Goal: Task Accomplishment & Management: Manage account settings

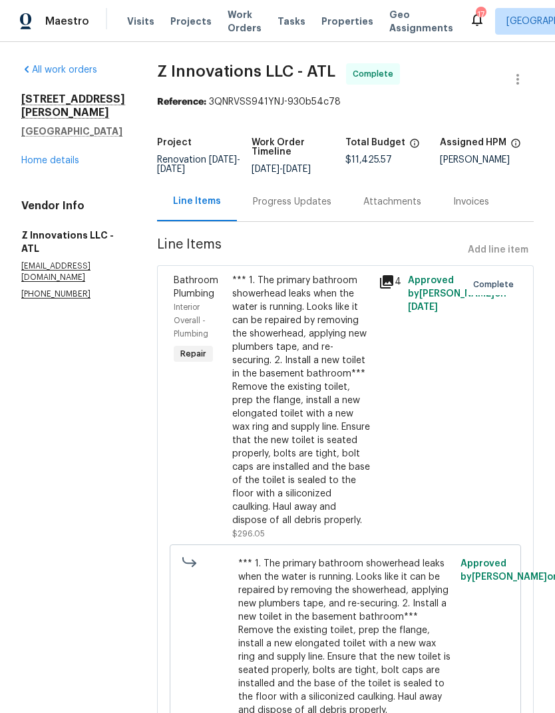
click at [63, 156] on link "Home details" at bounding box center [50, 160] width 58 height 9
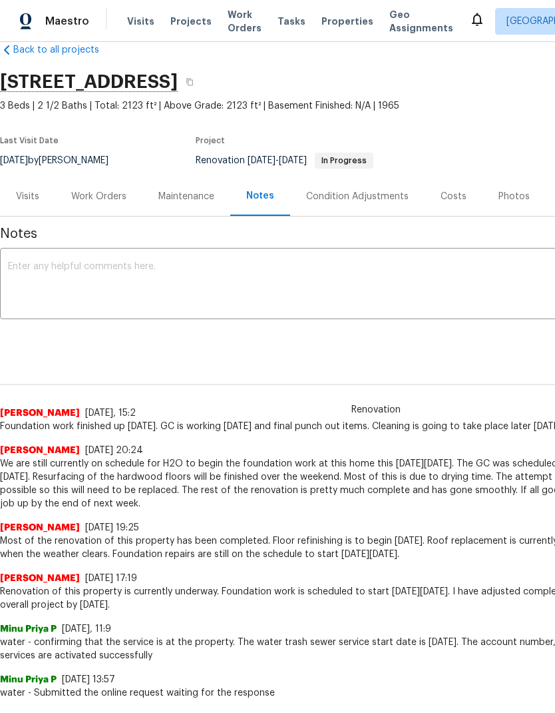
scroll to position [25, 0]
click at [452, 196] on div "Costs" at bounding box center [454, 196] width 26 height 13
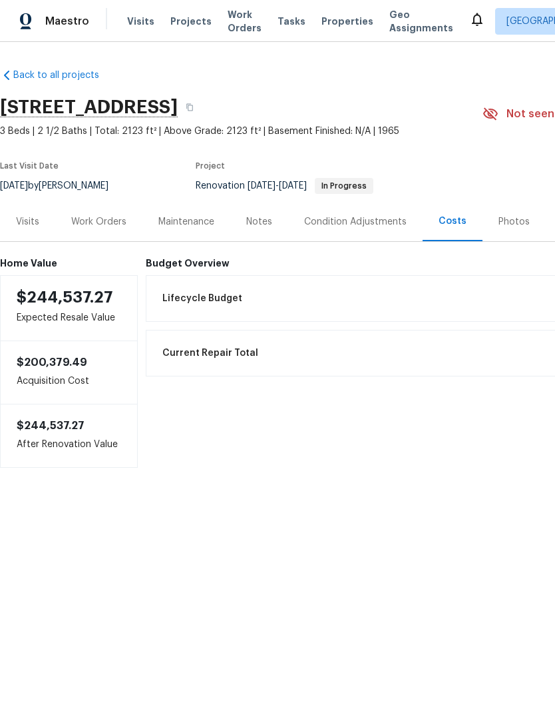
click at [262, 224] on div "Notes" at bounding box center [259, 221] width 26 height 13
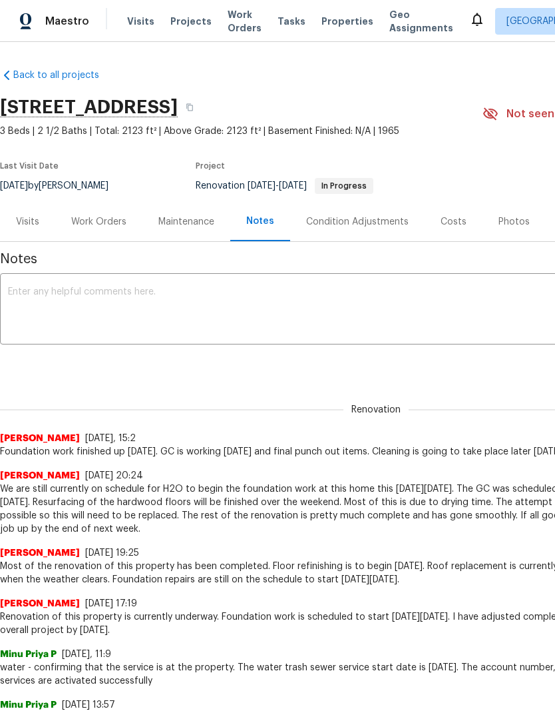
click at [109, 224] on div "Work Orders" at bounding box center [98, 221] width 55 height 13
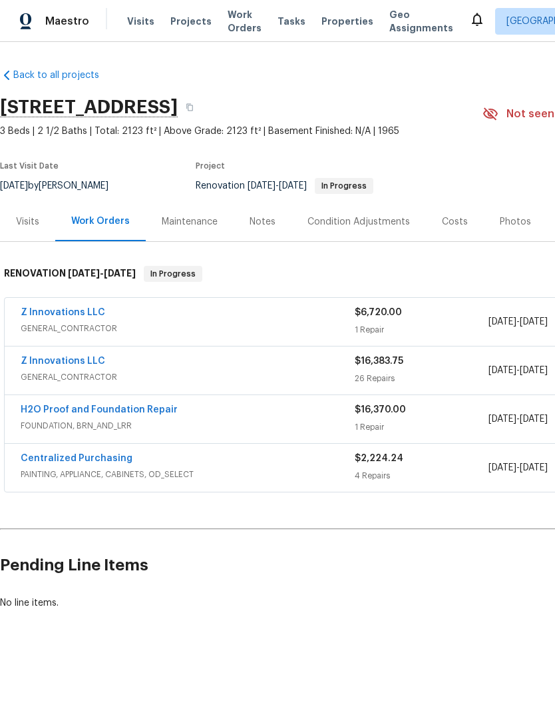
click at [367, 225] on div "Condition Adjustments" at bounding box center [359, 221] width 103 height 13
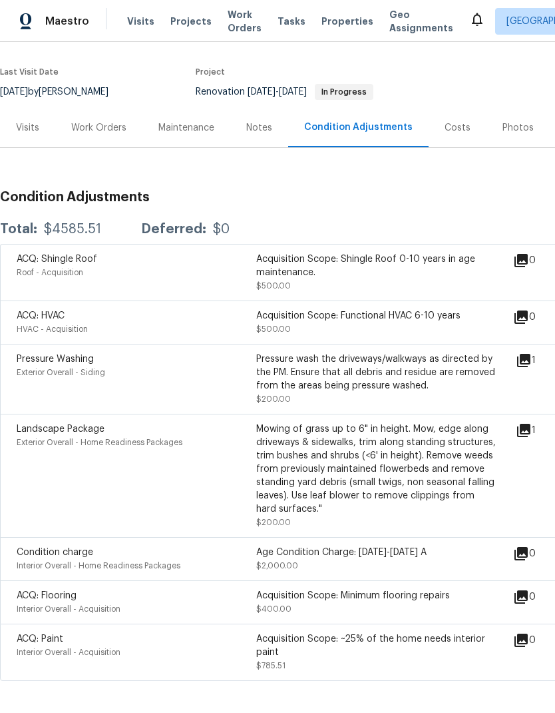
scroll to position [93, 0]
click at [31, 133] on div "Visits" at bounding box center [27, 128] width 23 height 13
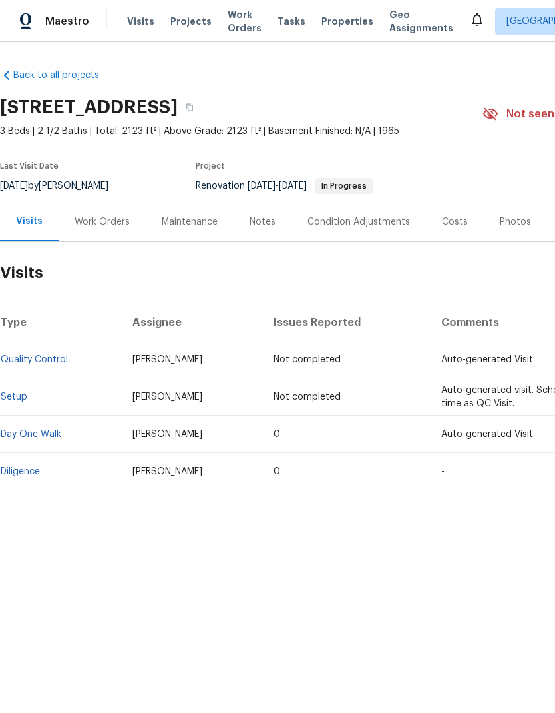
click at [33, 473] on link "Diligence" at bounding box center [20, 471] width 39 height 9
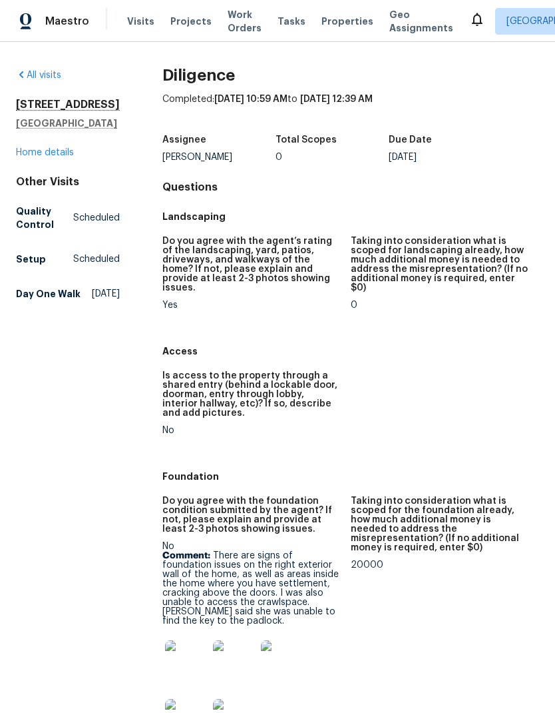
click at [73, 157] on link "Home details" at bounding box center [45, 152] width 58 height 9
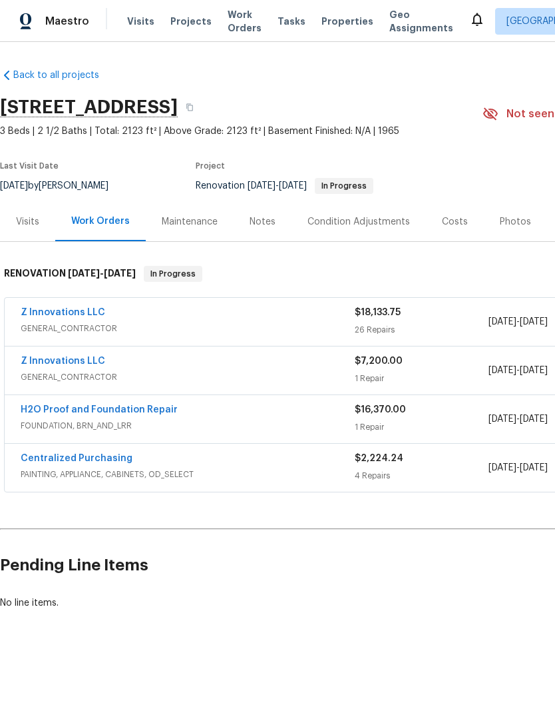
click at [97, 364] on link "Z Innovations LLC" at bounding box center [63, 360] width 85 height 9
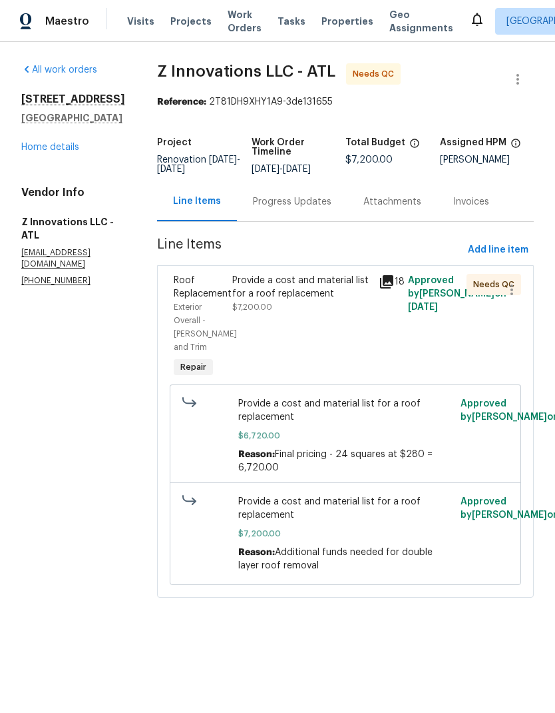
click at [317, 300] on div "Provide a cost and material list for a roof replacement" at bounding box center [301, 287] width 139 height 27
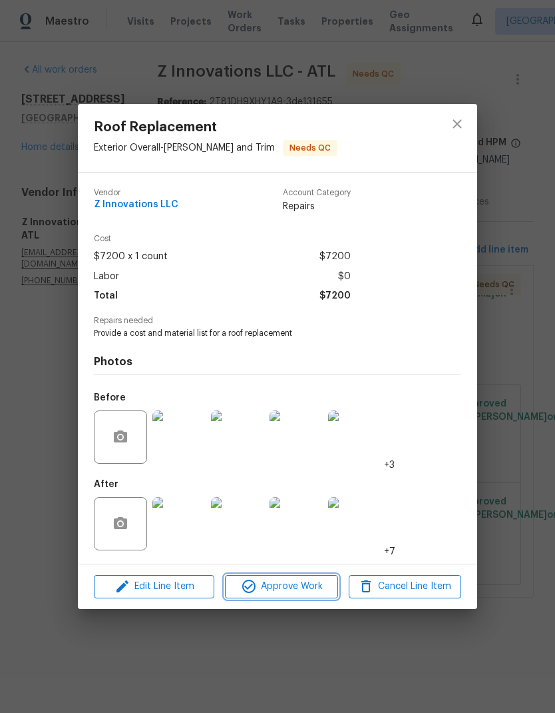
click at [316, 588] on span "Approve Work" at bounding box center [281, 586] width 105 height 17
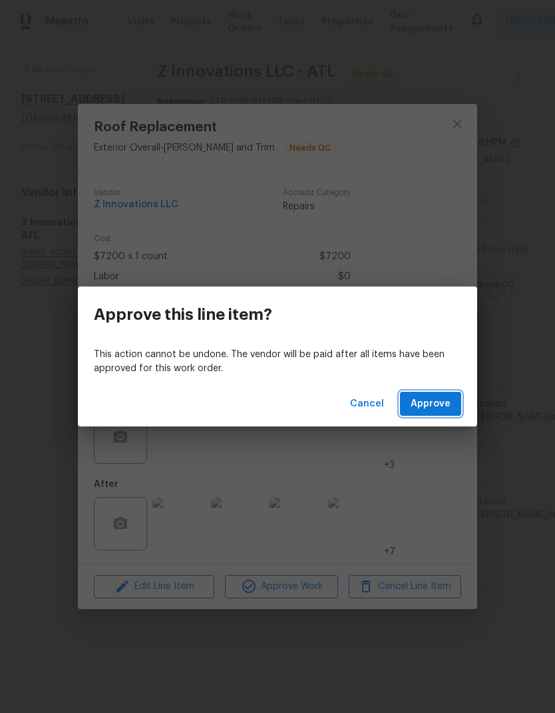
click at [450, 404] on span "Approve" at bounding box center [431, 404] width 40 height 17
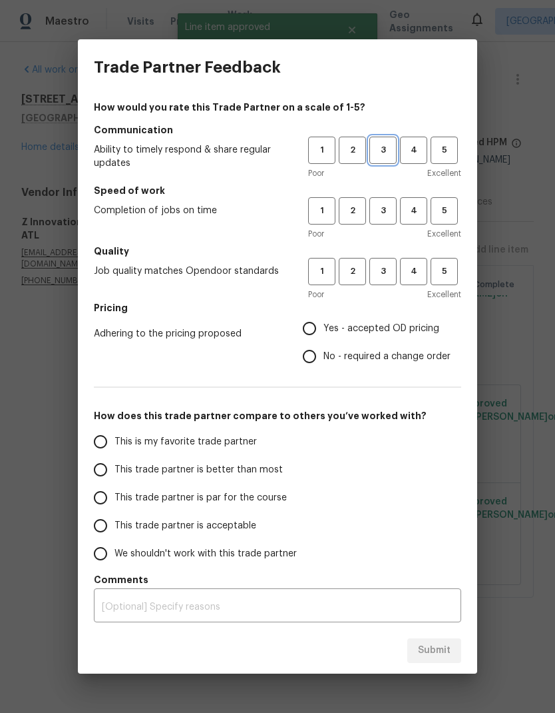
click at [386, 151] on span "3" at bounding box center [383, 150] width 25 height 15
click at [383, 210] on span "3" at bounding box center [383, 210] width 25 height 15
click at [380, 270] on span "3" at bounding box center [383, 271] width 25 height 15
click at [322, 360] on input "No - required a change order" at bounding box center [310, 356] width 28 height 28
radio input "true"
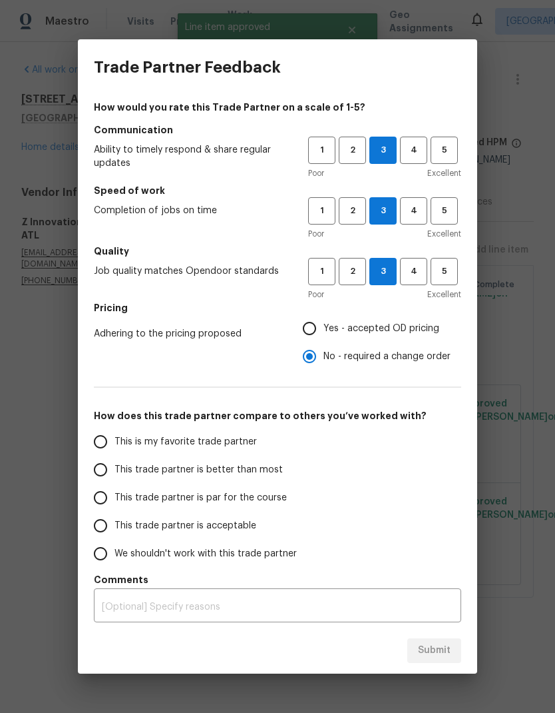
click at [109, 507] on input "This trade partner is par for the course" at bounding box center [101, 497] width 28 height 28
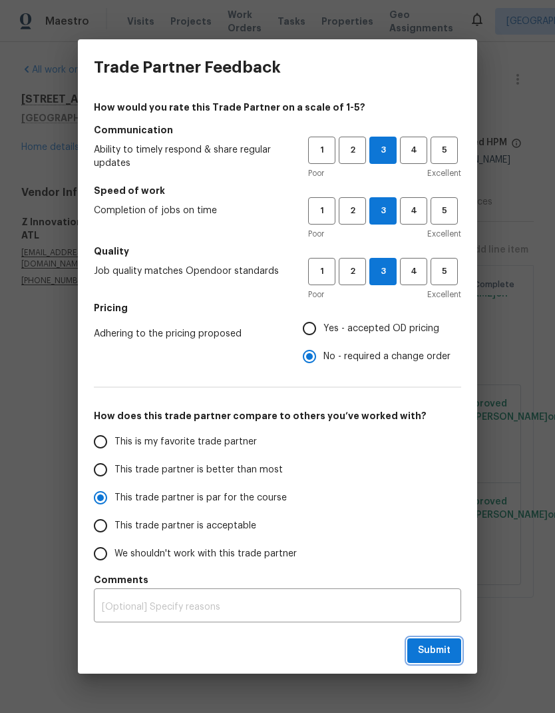
click at [442, 652] on span "Submit" at bounding box center [434, 650] width 33 height 17
radio input "true"
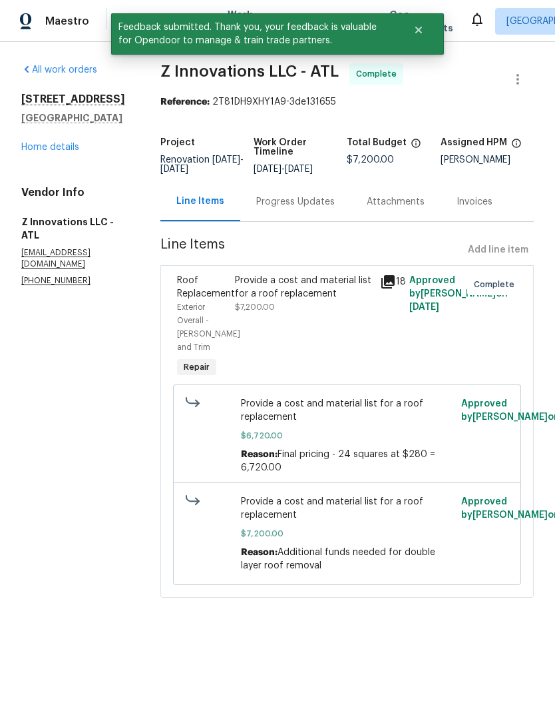
click at [74, 151] on link "Home details" at bounding box center [50, 147] width 58 height 9
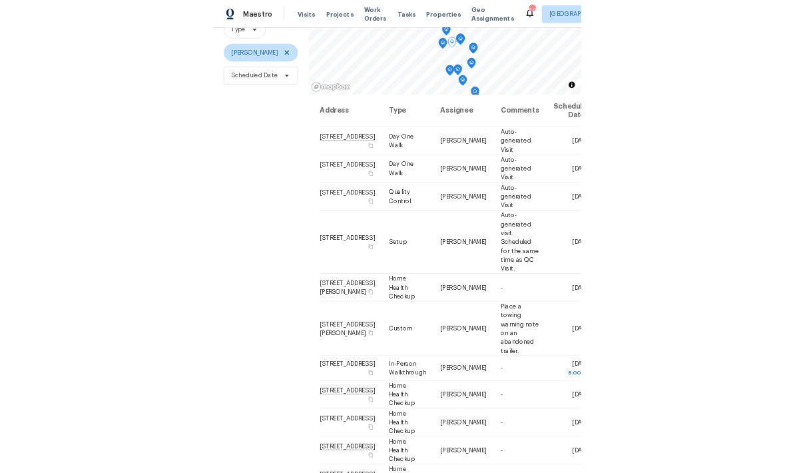
scroll to position [129, 0]
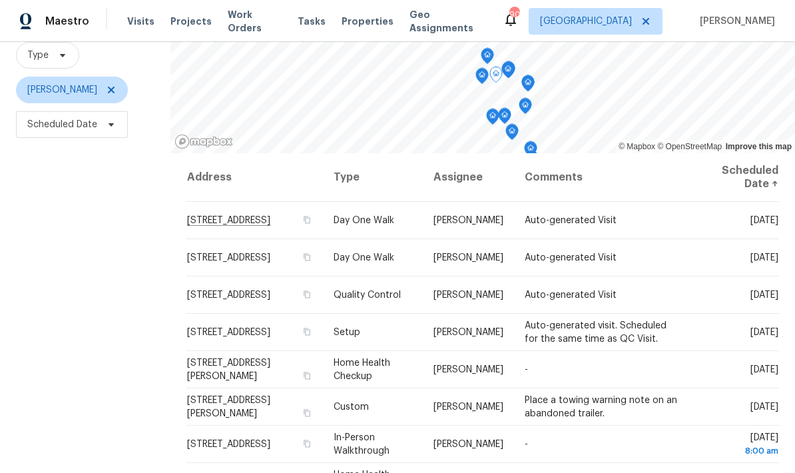
click at [0, 0] on icon at bounding box center [0, 0] width 0 height 0
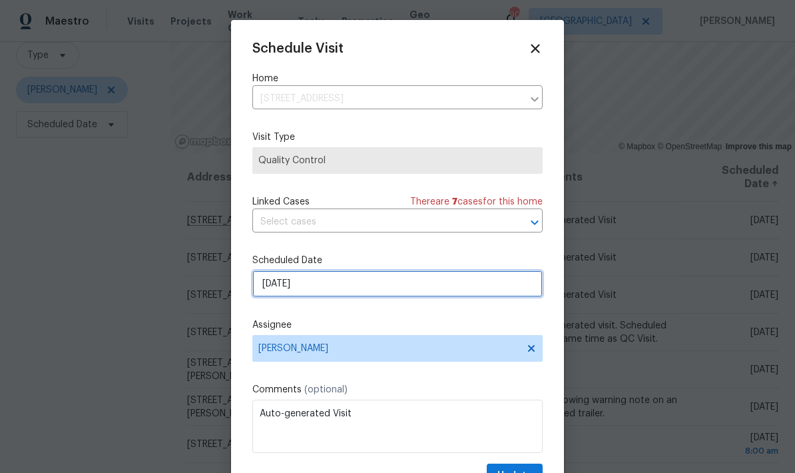
click at [400, 291] on input "8/19/2025" at bounding box center [397, 283] width 290 height 27
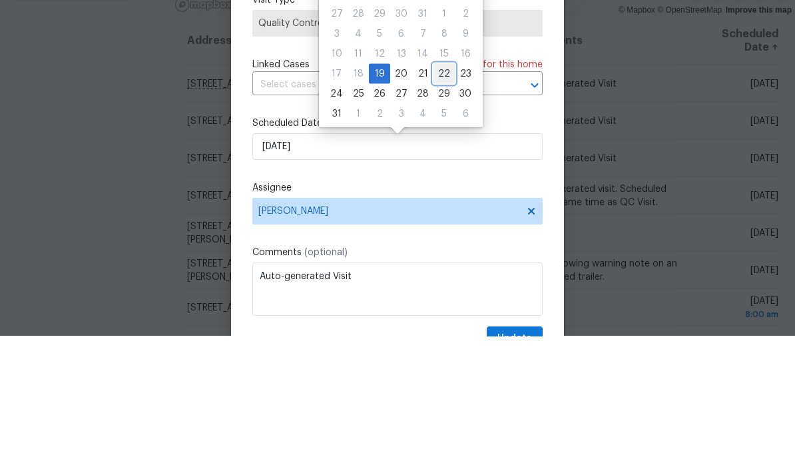
click at [436, 201] on div "22" at bounding box center [444, 210] width 21 height 19
type input "8/22/2025"
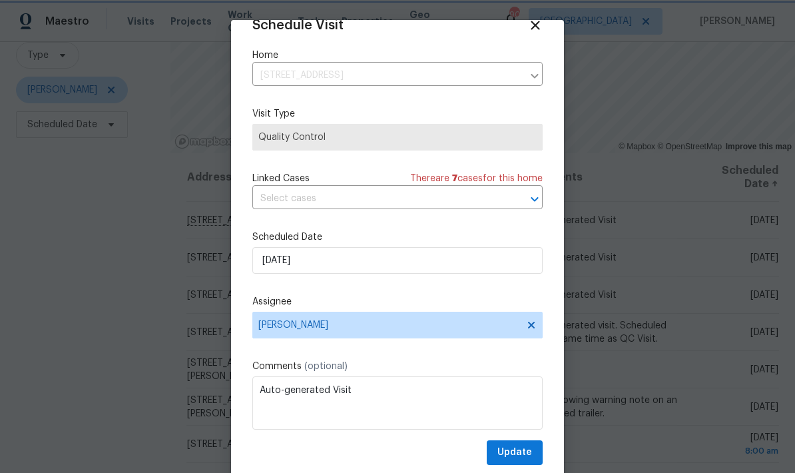
scroll to position [26, 0]
click at [532, 453] on button "Update" at bounding box center [515, 452] width 56 height 25
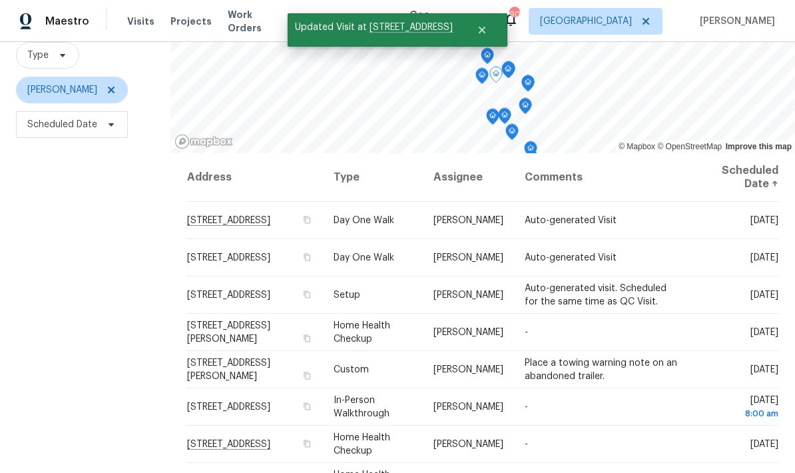
click at [0, 0] on icon at bounding box center [0, 0] width 0 height 0
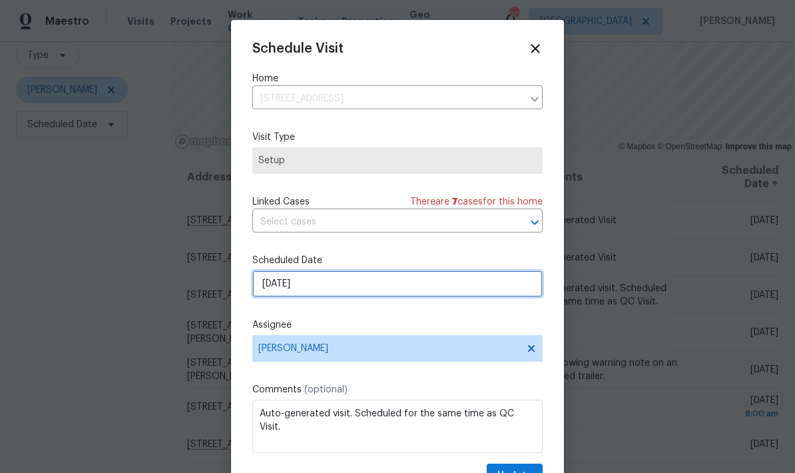
click at [465, 294] on input "8/19/2025" at bounding box center [397, 283] width 290 height 27
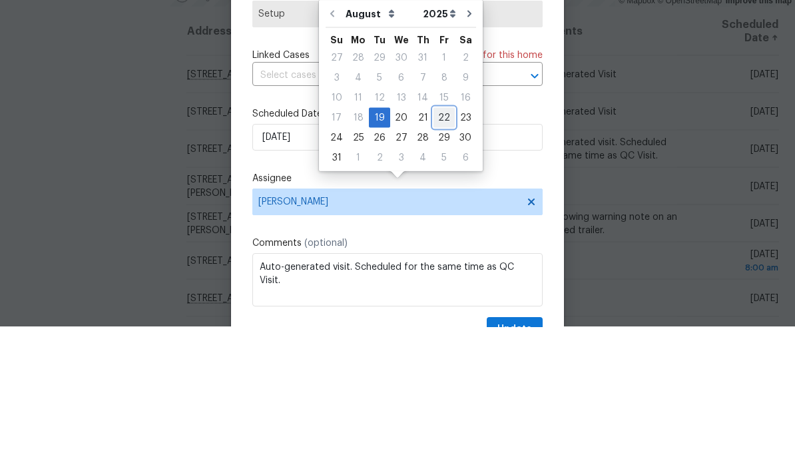
click at [438, 254] on div "22" at bounding box center [444, 263] width 21 height 19
type input "[DATE]"
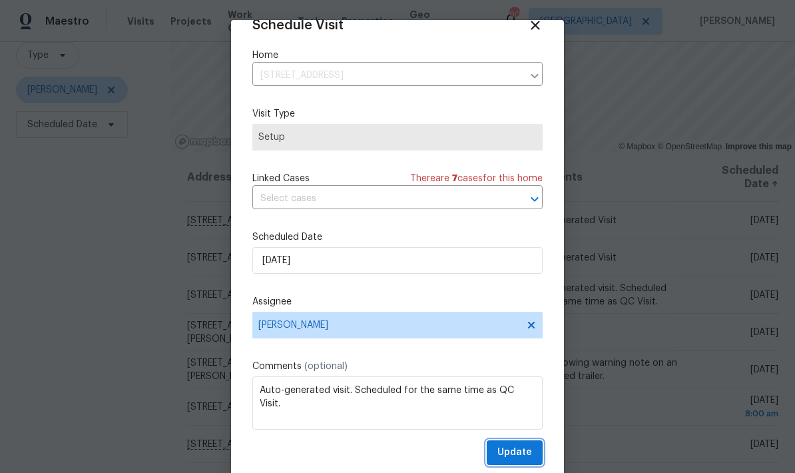
click at [532, 446] on button "Update" at bounding box center [515, 452] width 56 height 25
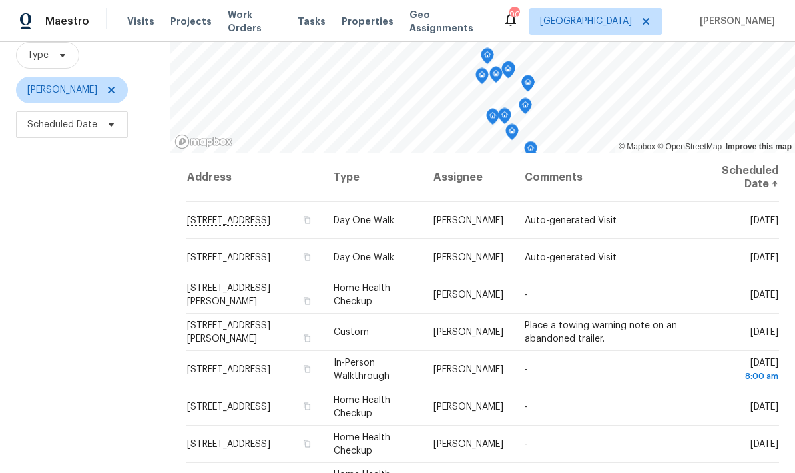
click at [0, 0] on icon at bounding box center [0, 0] width 0 height 0
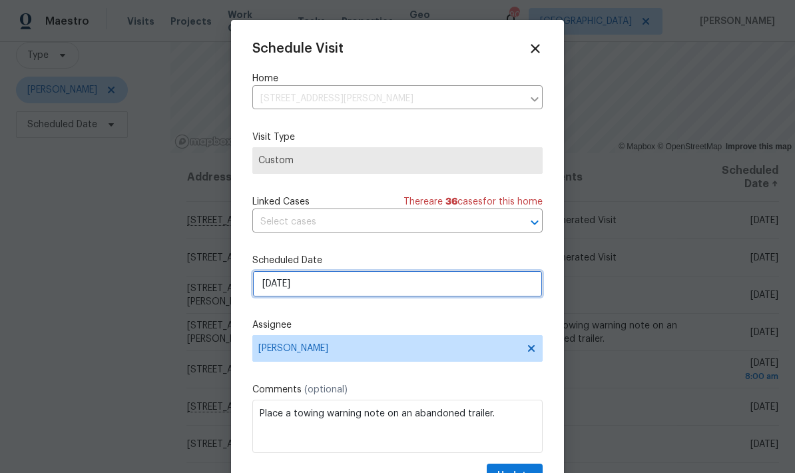
click at [472, 294] on input "8/19/2025" at bounding box center [397, 283] width 290 height 27
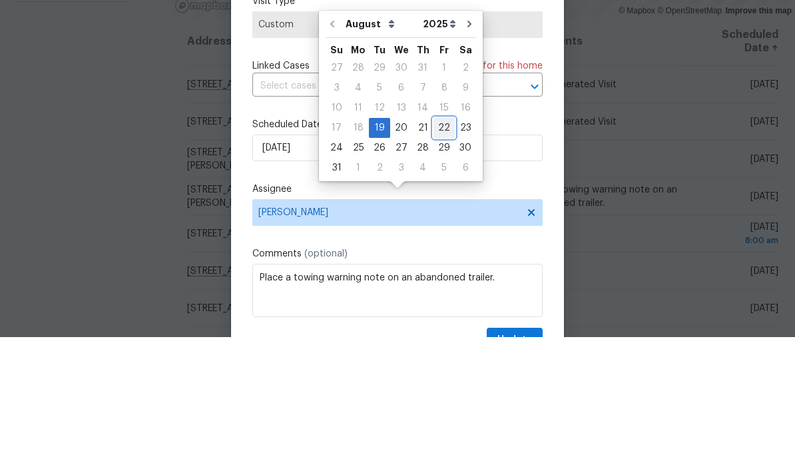
click at [440, 254] on div "22" at bounding box center [444, 263] width 21 height 19
type input "8/22/2025"
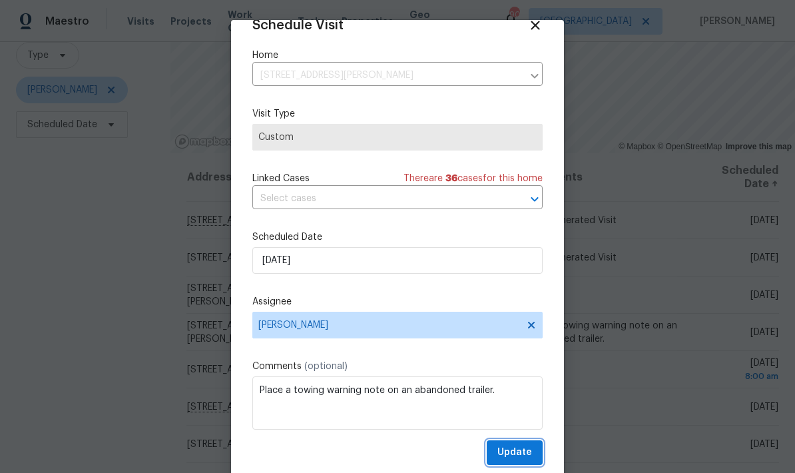
click at [529, 450] on span "Update" at bounding box center [514, 452] width 35 height 17
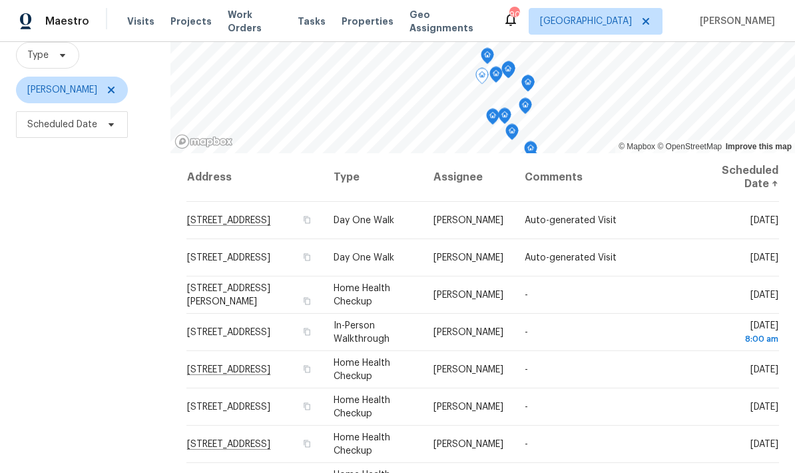
click at [0, 0] on icon at bounding box center [0, 0] width 0 height 0
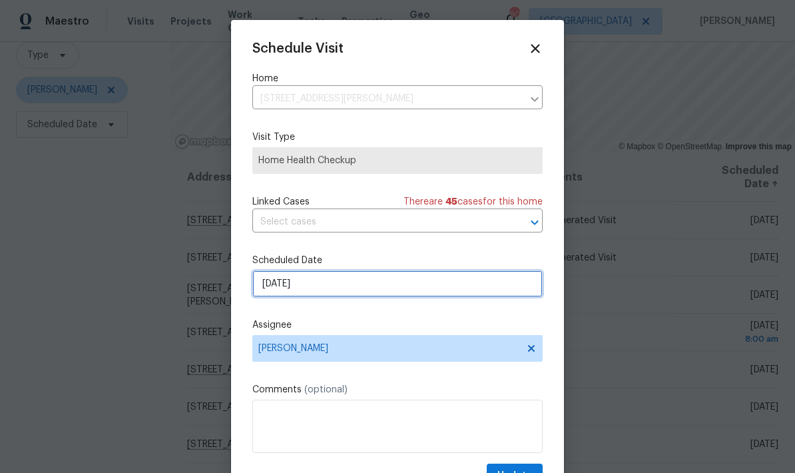
click at [434, 291] on input "8/19/2025" at bounding box center [397, 283] width 290 height 27
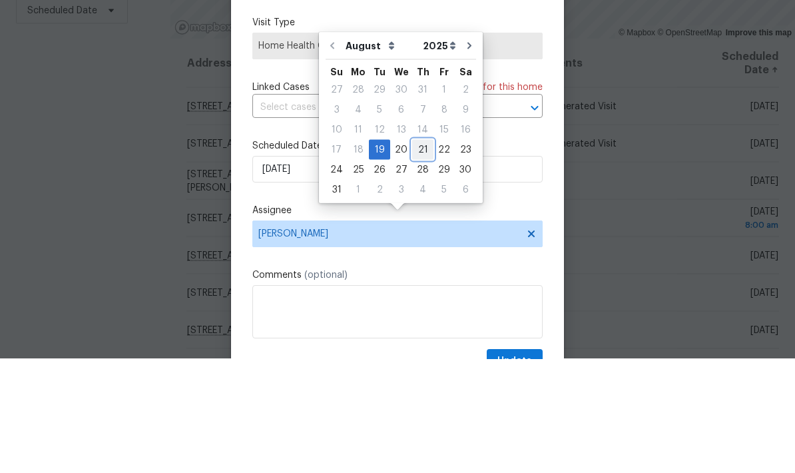
click at [423, 254] on div "21" at bounding box center [422, 263] width 21 height 19
type input "8/21/2025"
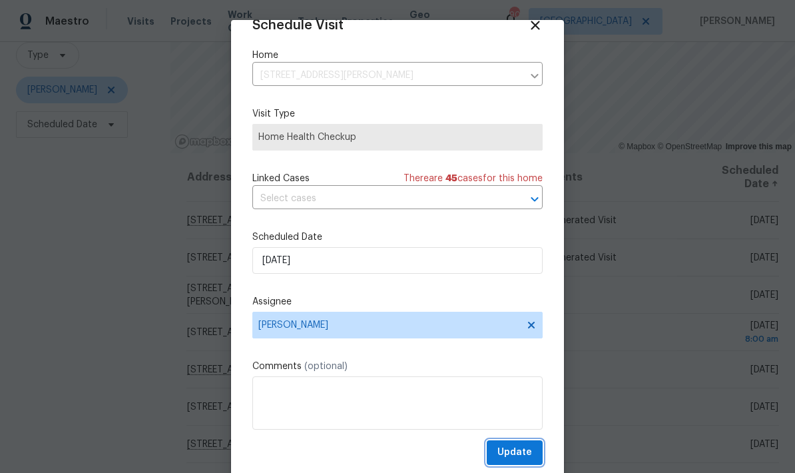
click at [524, 448] on span "Update" at bounding box center [514, 452] width 35 height 17
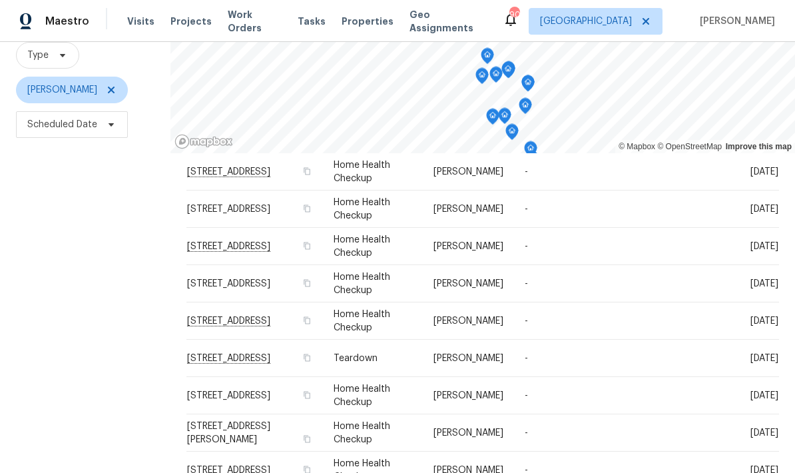
scroll to position [167, 0]
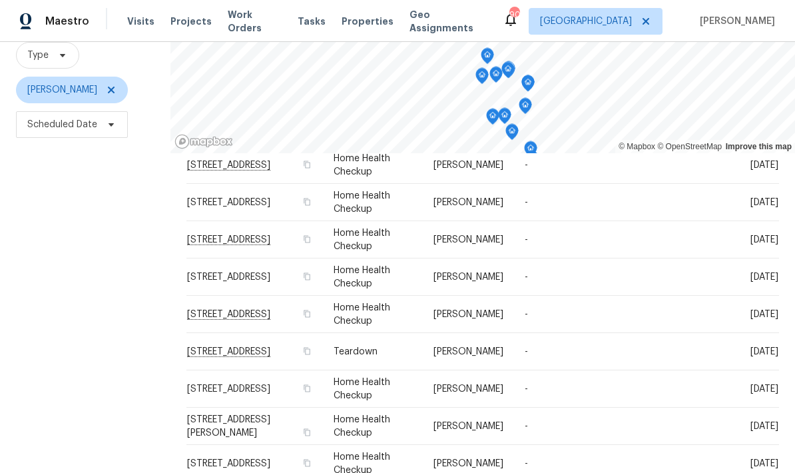
click at [0, 0] on icon at bounding box center [0, 0] width 0 height 0
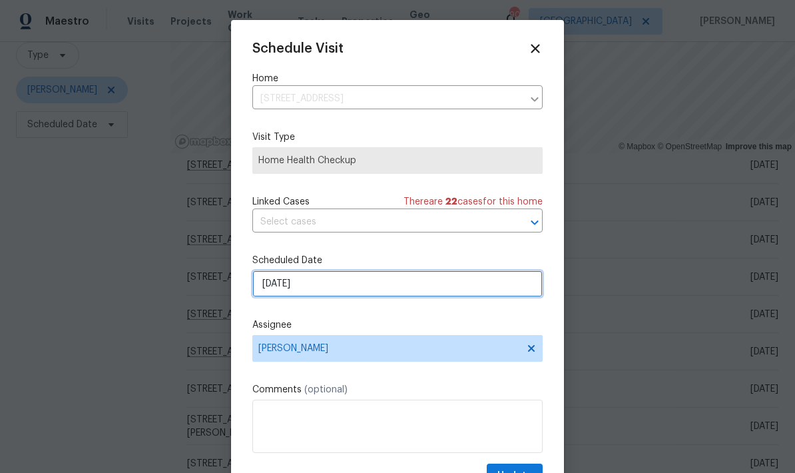
click at [417, 292] on input "8/21/2025" at bounding box center [397, 283] width 290 height 27
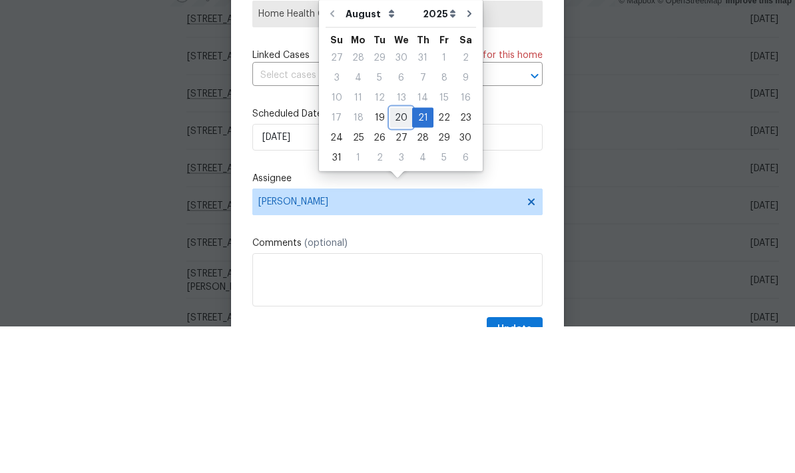
click at [398, 254] on div "20" at bounding box center [401, 263] width 22 height 19
type input "8/20/2025"
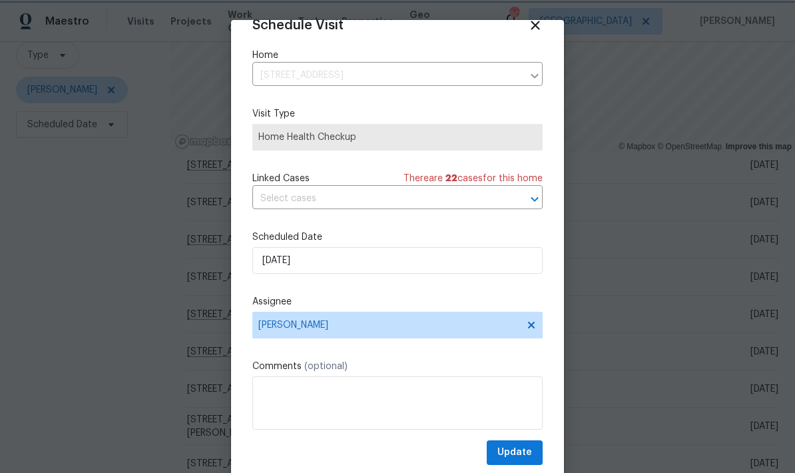
scroll to position [26, 0]
click at [526, 453] on span "Update" at bounding box center [514, 452] width 35 height 17
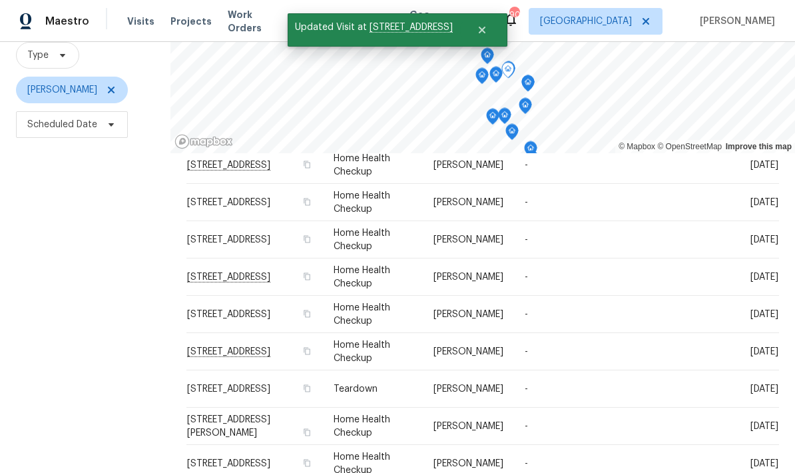
click at [0, 0] on icon at bounding box center [0, 0] width 0 height 0
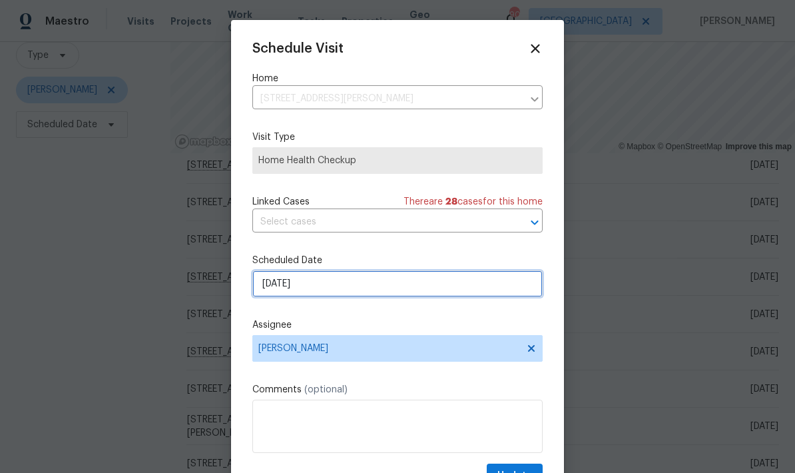
click at [396, 290] on input "8/21/2025" at bounding box center [397, 283] width 290 height 27
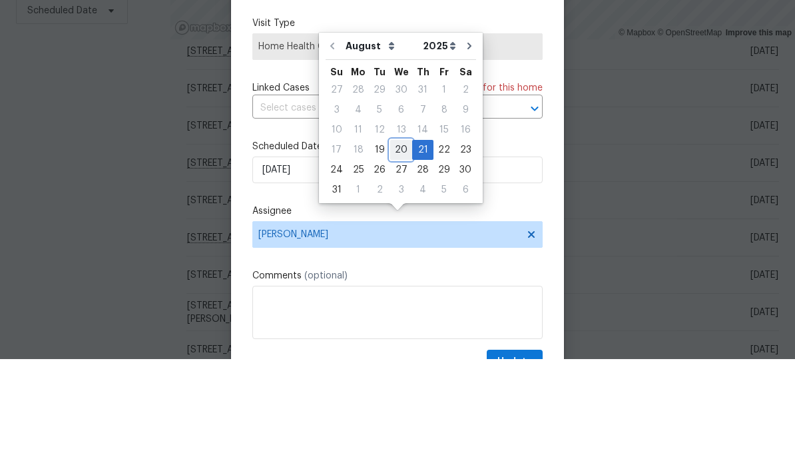
click at [398, 254] on div "20" at bounding box center [401, 263] width 22 height 19
type input "8/20/2025"
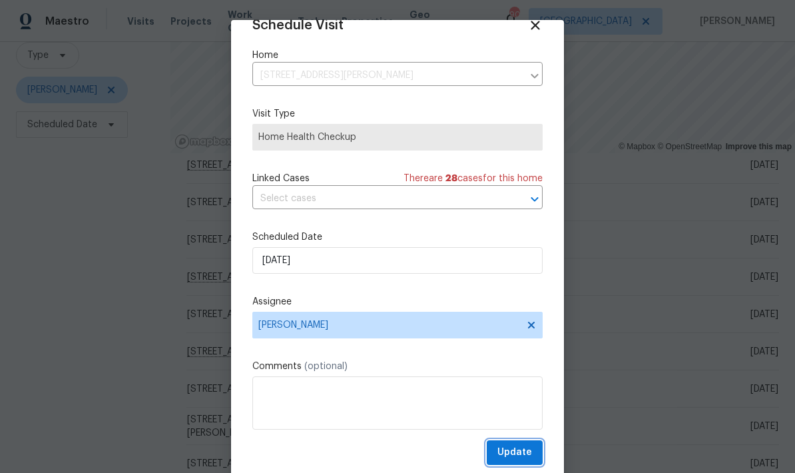
click at [533, 454] on button "Update" at bounding box center [515, 452] width 56 height 25
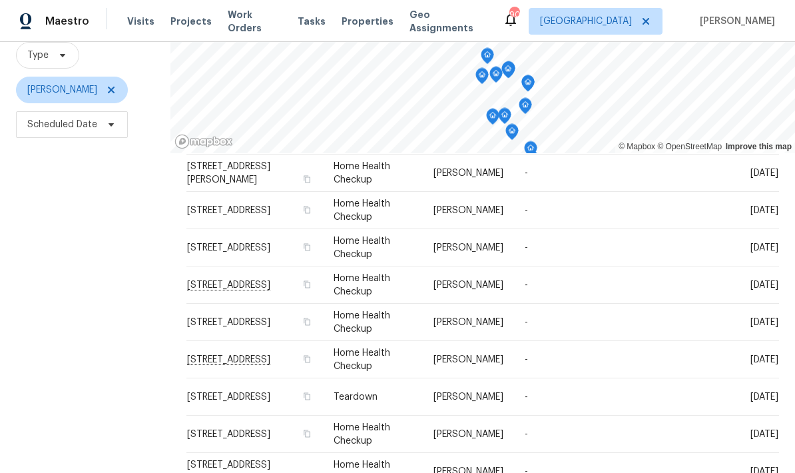
scroll to position [194, 0]
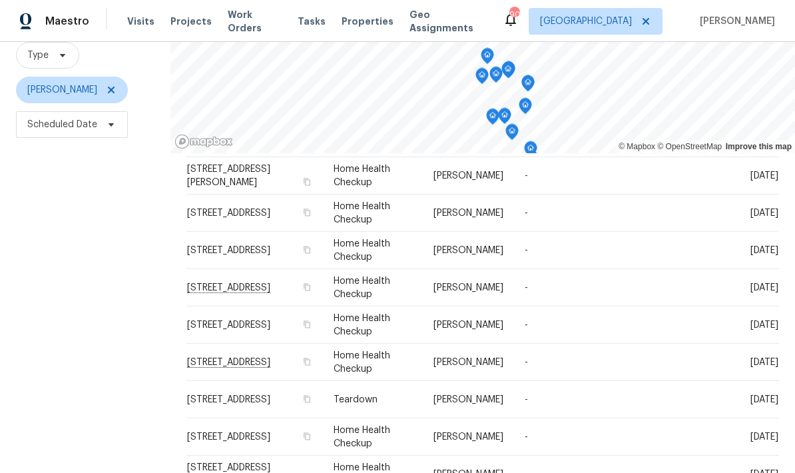
click at [0, 0] on div at bounding box center [0, 0] width 0 height 0
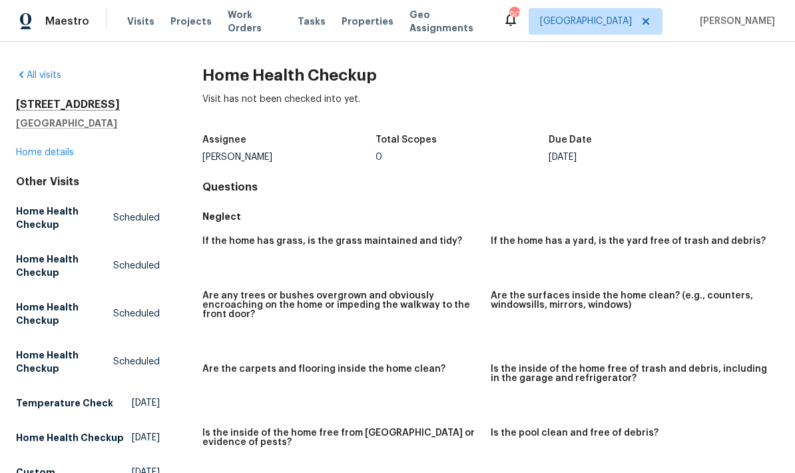
click at [38, 77] on link "All visits" at bounding box center [38, 75] width 45 height 9
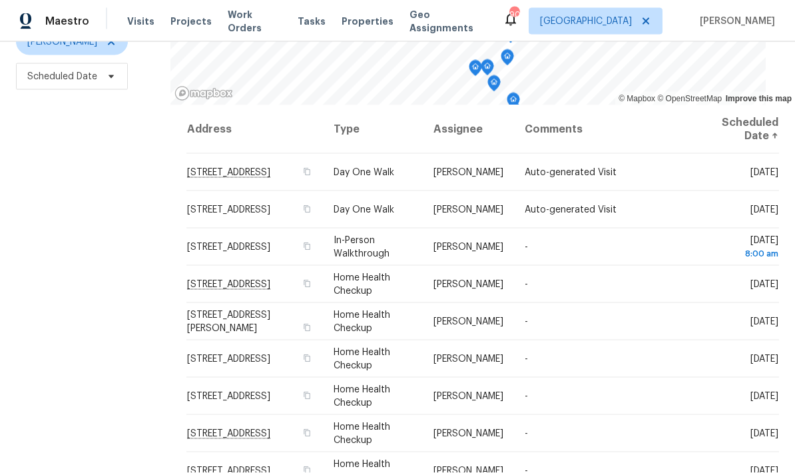
scroll to position [53, 0]
click at [0, 0] on icon at bounding box center [0, 0] width 0 height 0
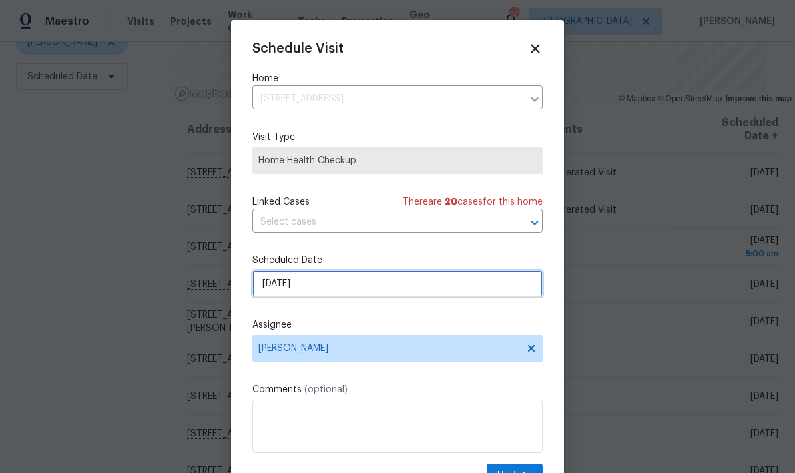
click at [427, 290] on input "8/20/2025" at bounding box center [397, 283] width 290 height 27
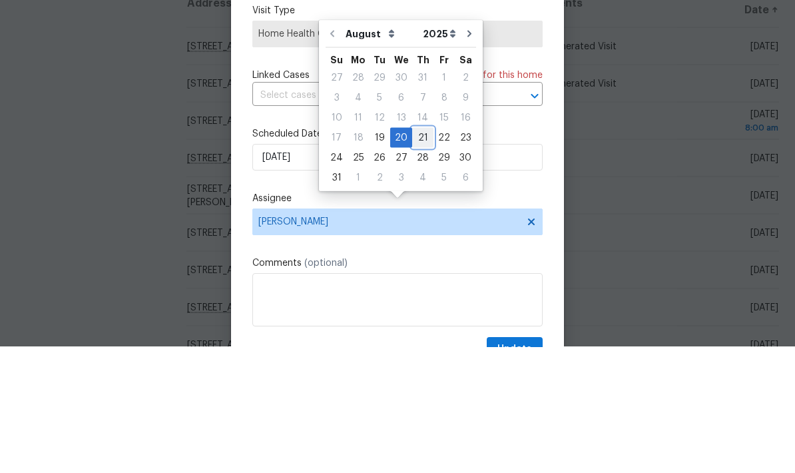
click at [419, 254] on div "21" at bounding box center [422, 263] width 21 height 19
type input "8/21/2025"
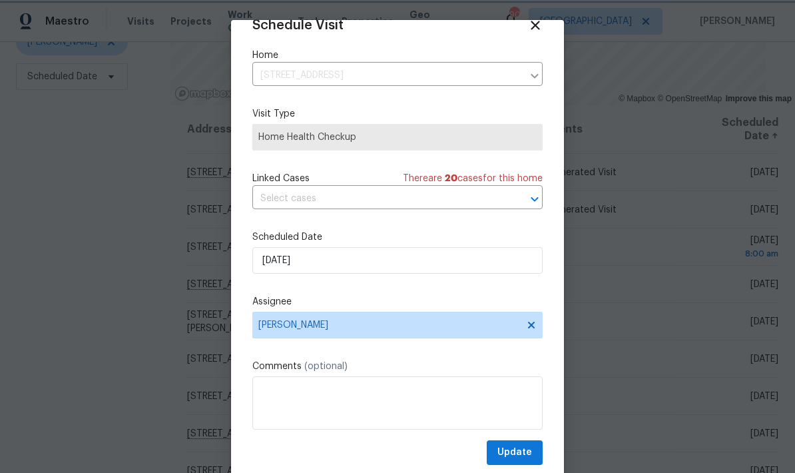
scroll to position [26, 0]
click at [529, 450] on span "Update" at bounding box center [514, 452] width 35 height 17
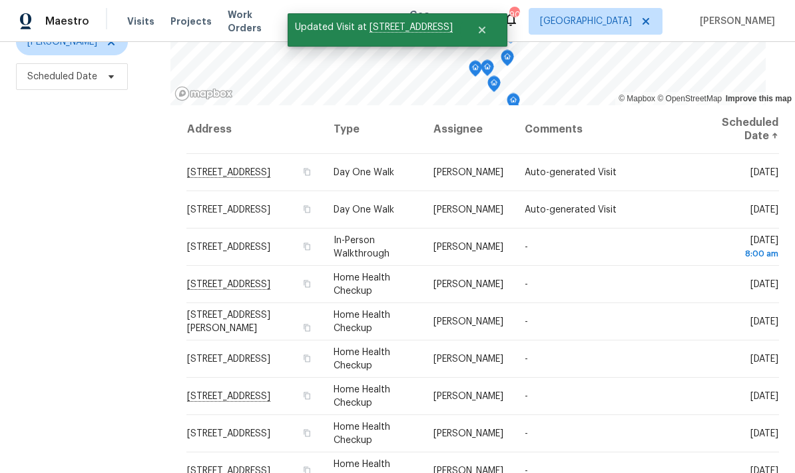
click at [0, 0] on icon at bounding box center [0, 0] width 0 height 0
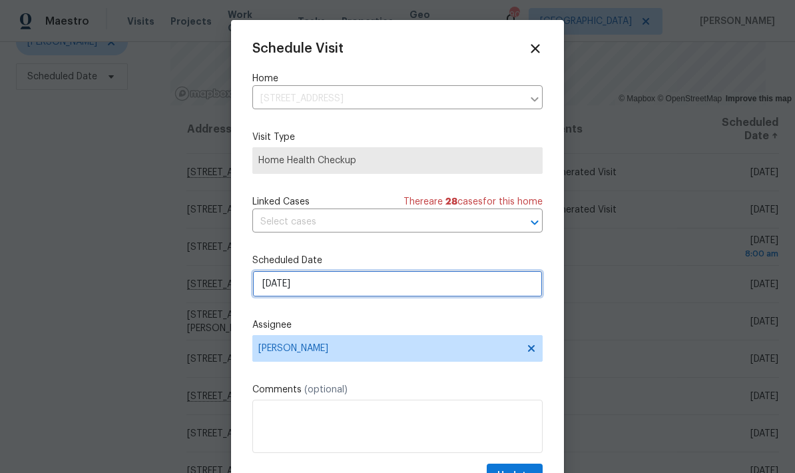
click at [404, 291] on input "8/20/2025" at bounding box center [397, 283] width 290 height 27
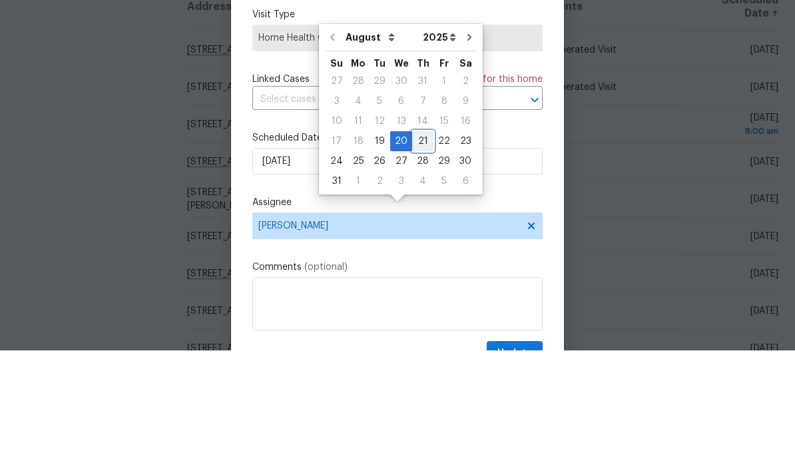
click at [421, 254] on div "21" at bounding box center [422, 263] width 21 height 19
type input "8/21/2025"
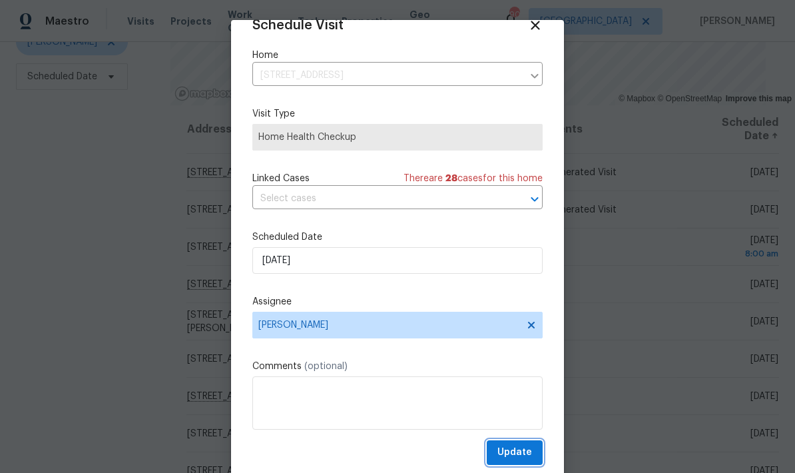
click at [529, 452] on span "Update" at bounding box center [514, 452] width 35 height 17
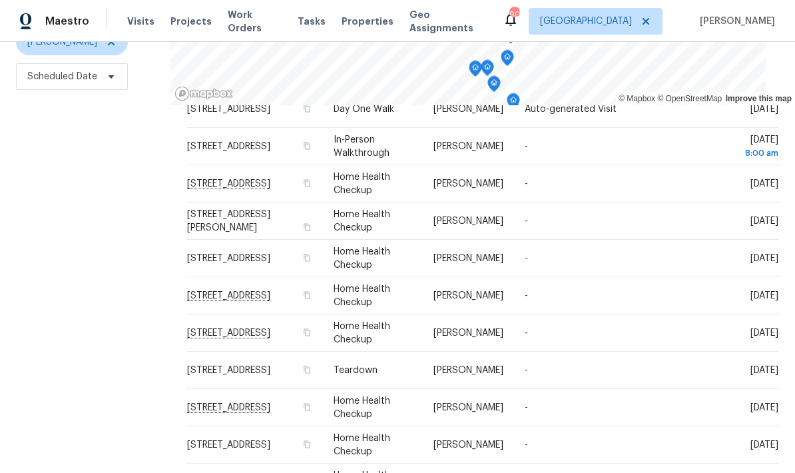
scroll to position [100, 0]
click at [0, 0] on icon at bounding box center [0, 0] width 0 height 0
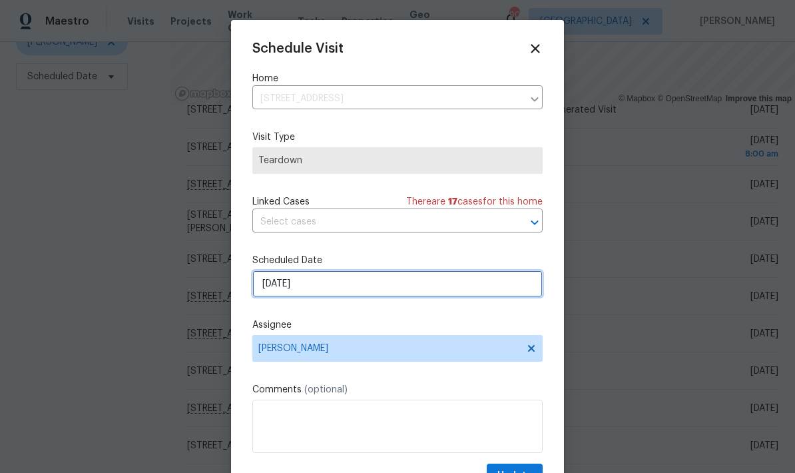
click at [406, 290] on input "8/20/2025" at bounding box center [397, 283] width 290 height 27
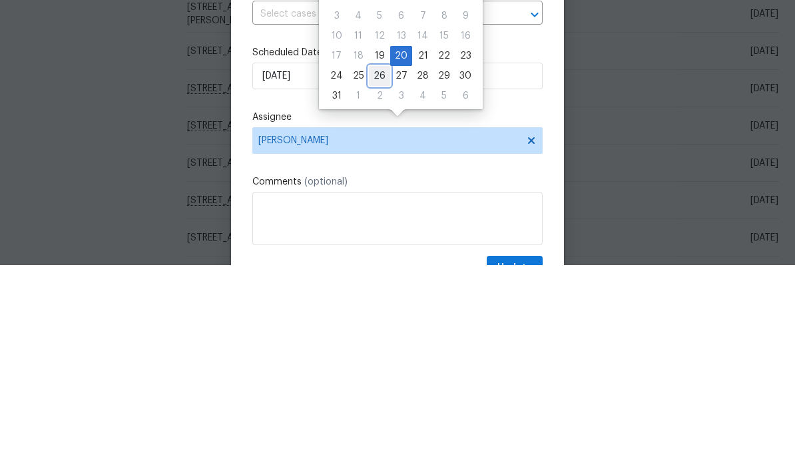
click at [380, 274] on div "26" at bounding box center [379, 283] width 21 height 19
type input "8/26/2025"
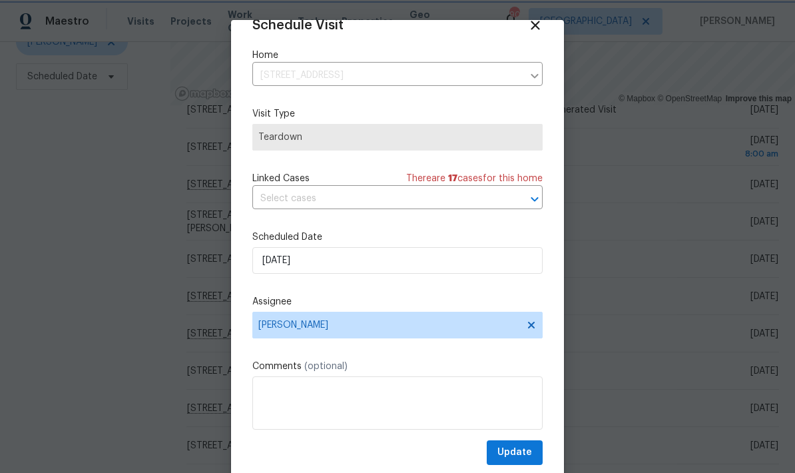
scroll to position [26, 0]
click at [529, 452] on span "Update" at bounding box center [514, 452] width 35 height 17
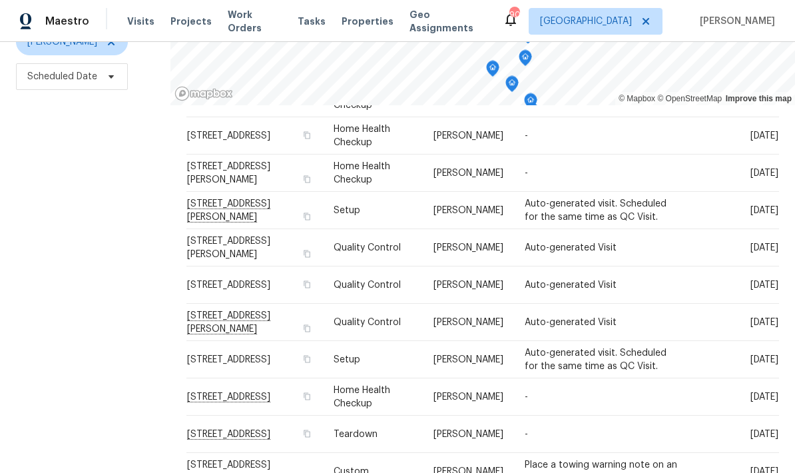
scroll to position [409, 0]
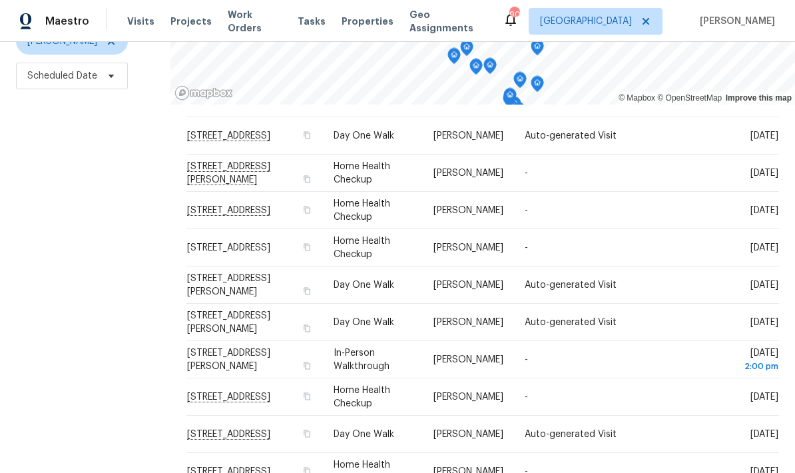
scroll to position [53, 0]
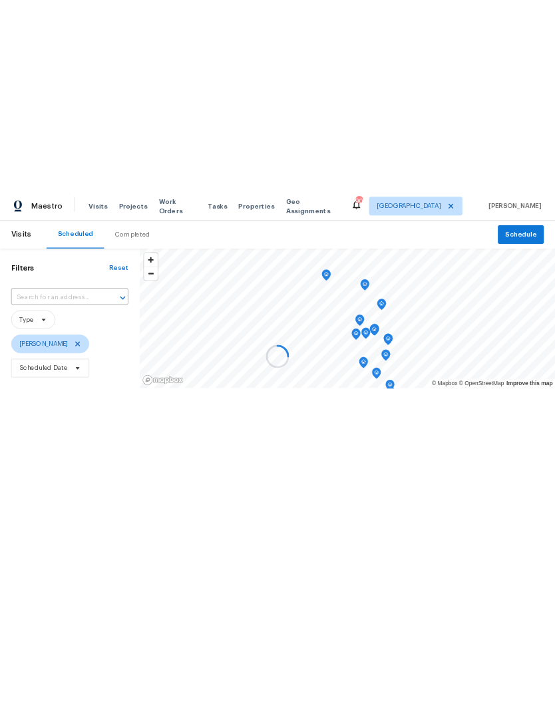
scroll to position [0, 0]
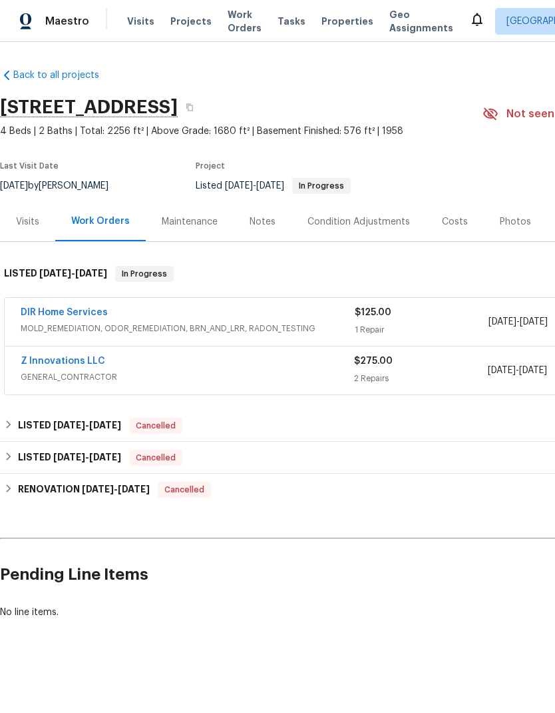
click at [84, 312] on link "DIR Home Services" at bounding box center [64, 312] width 87 height 9
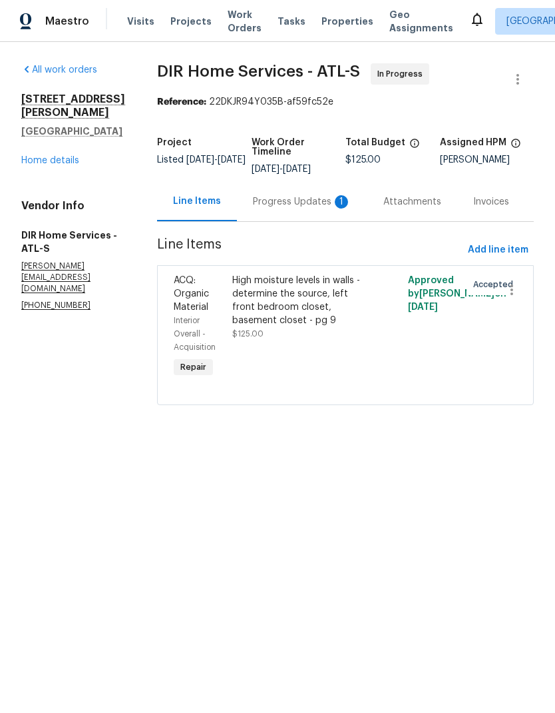
click at [314, 208] on div "Progress Updates 1" at bounding box center [302, 201] width 99 height 13
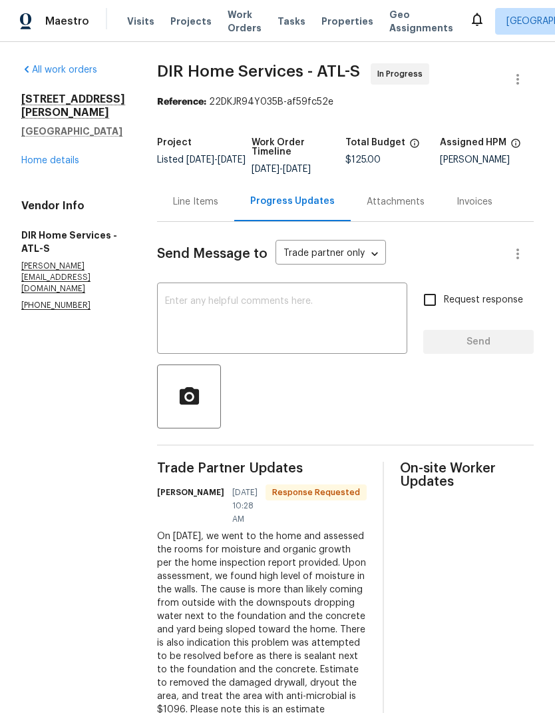
click at [65, 156] on link "Home details" at bounding box center [50, 160] width 58 height 9
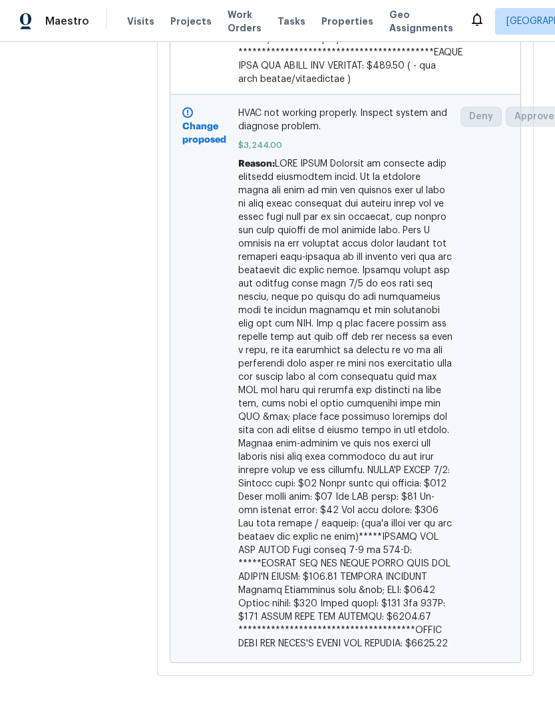
scroll to position [798, 2]
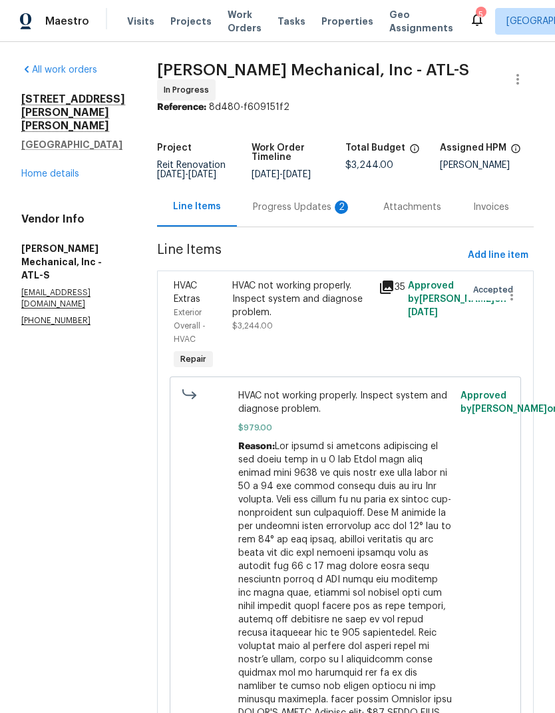
click at [294, 213] on div "Progress Updates 2" at bounding box center [302, 206] width 99 height 13
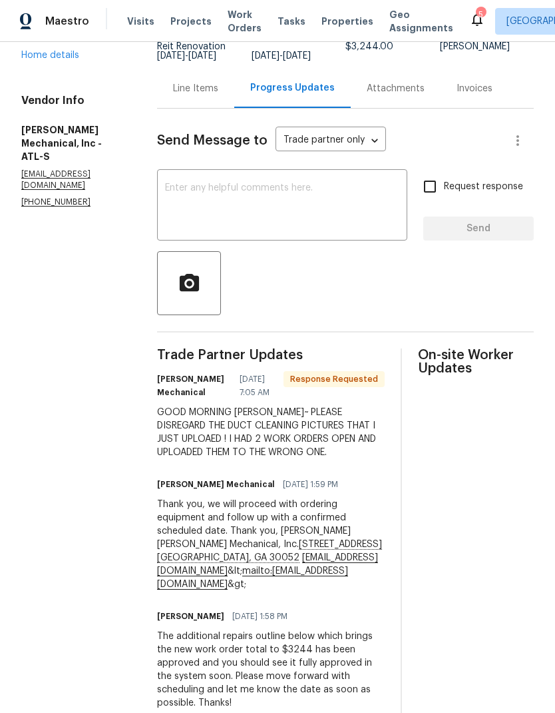
scroll to position [119, 0]
click at [261, 192] on textarea at bounding box center [282, 205] width 234 height 47
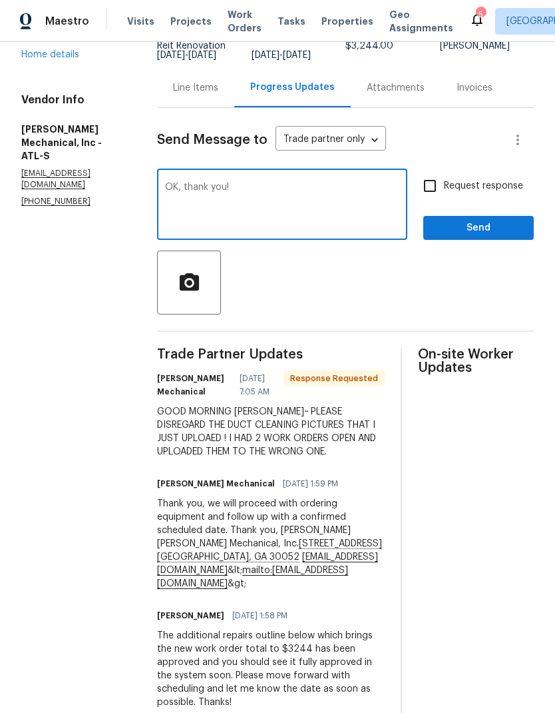
type textarea "OK, thank you!"
click at [435, 191] on input "Request response" at bounding box center [430, 186] width 28 height 28
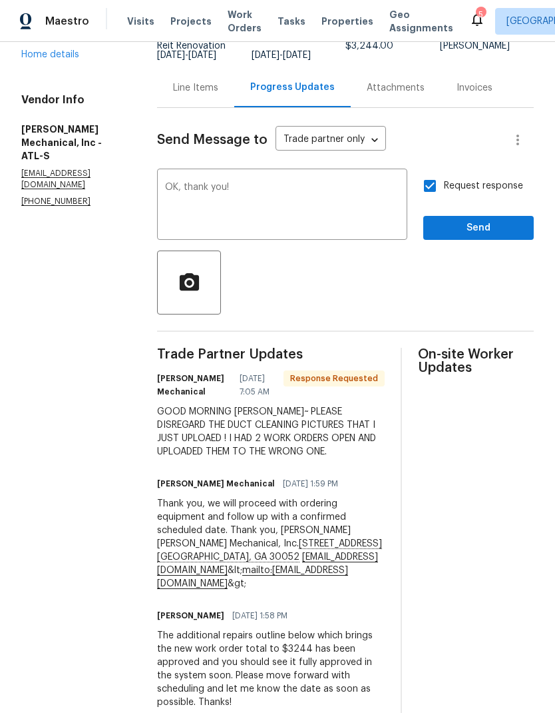
click at [433, 188] on input "Request response" at bounding box center [430, 186] width 28 height 28
checkbox input "false"
click at [499, 236] on span "Send" at bounding box center [478, 228] width 89 height 17
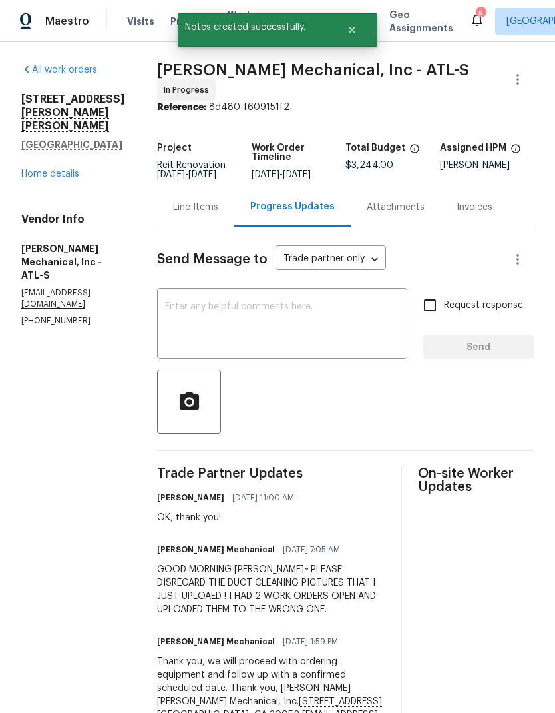
click at [72, 169] on link "Home details" at bounding box center [50, 173] width 58 height 9
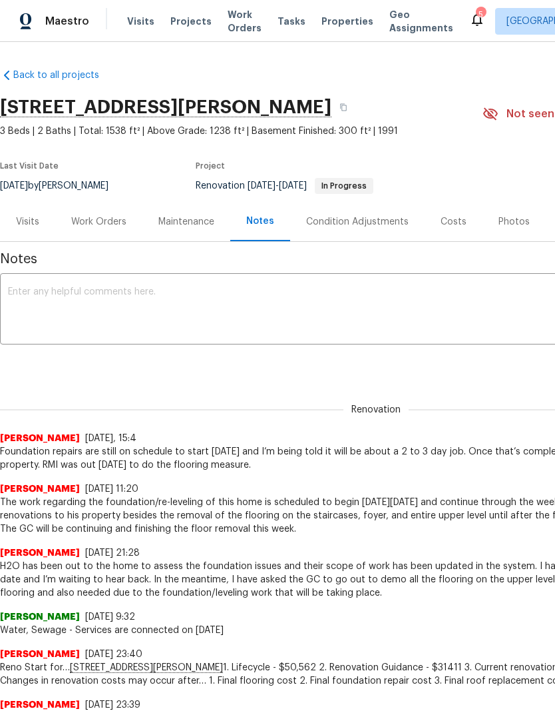
click at [109, 226] on div "Work Orders" at bounding box center [98, 221] width 55 height 13
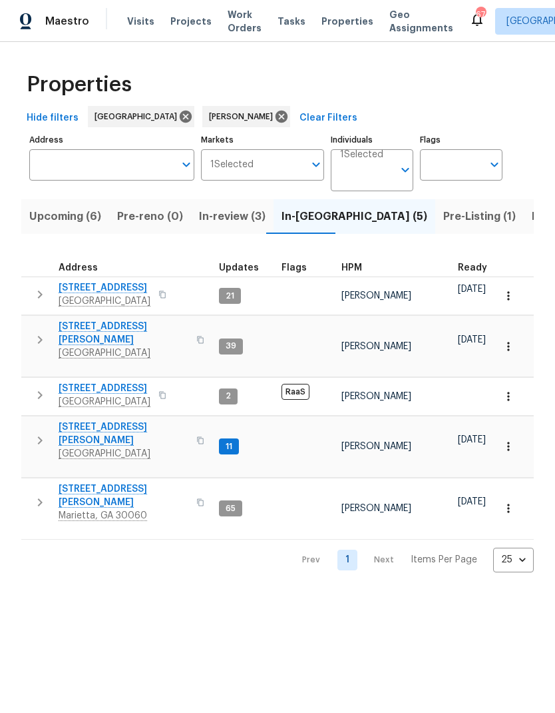
click at [38, 387] on icon "button" at bounding box center [40, 395] width 16 height 16
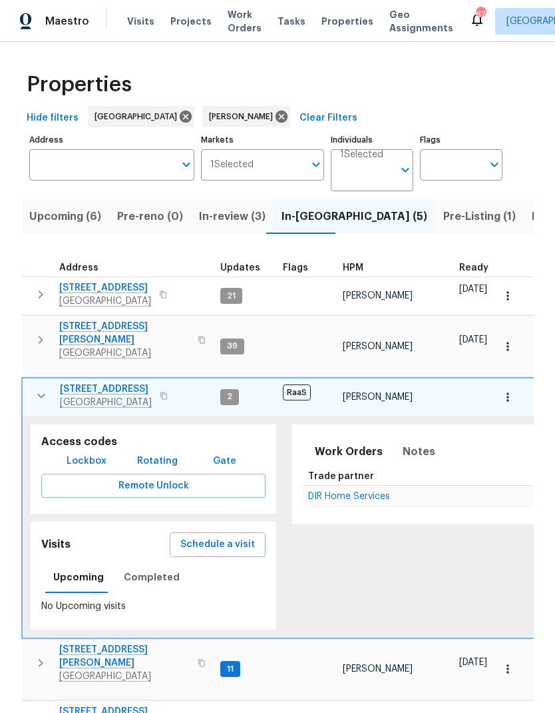
click at [366, 491] on span "DIR Home Services" at bounding box center [349, 495] width 82 height 9
